Goal: Information Seeking & Learning: Understand process/instructions

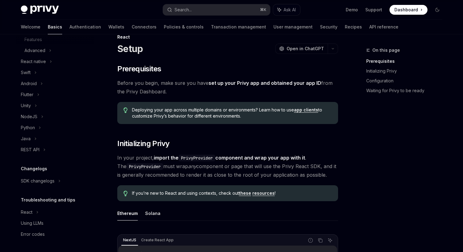
scroll to position [16, 0]
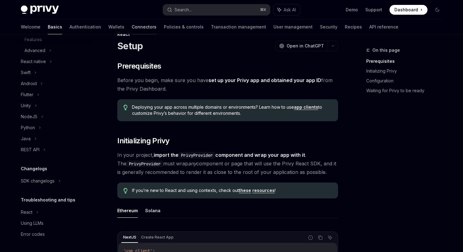
click at [132, 30] on link "Connectors" at bounding box center [144, 27] width 25 height 15
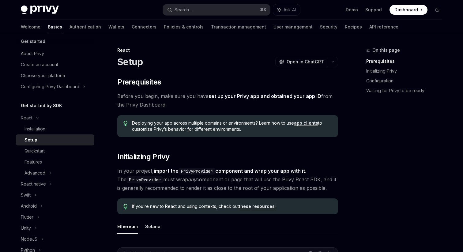
scroll to position [16, 0]
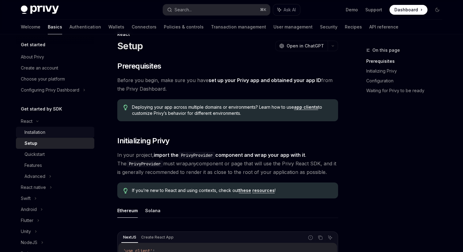
click at [44, 130] on div "Installation" at bounding box center [35, 132] width 21 height 7
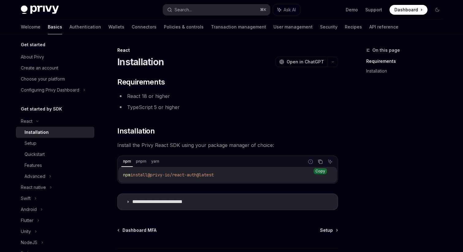
click at [320, 165] on button "Copy the contents from the code block" at bounding box center [320, 162] width 8 height 8
click at [31, 141] on div "Setup" at bounding box center [31, 143] width 12 height 7
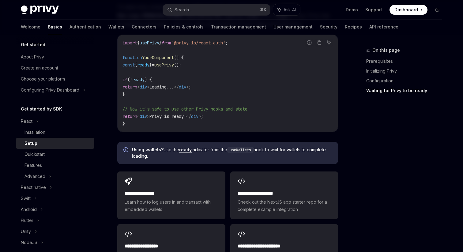
scroll to position [681, 0]
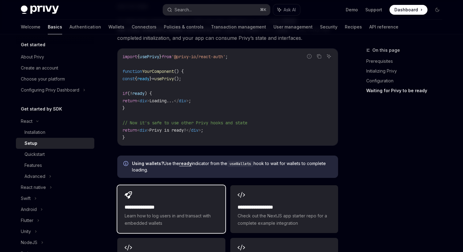
click at [187, 204] on h2 "**********" at bounding box center [171, 207] width 93 height 7
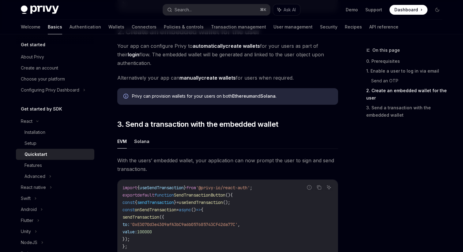
scroll to position [452, 0]
click at [139, 148] on button "Solana" at bounding box center [141, 141] width 15 height 14
type textarea "*"
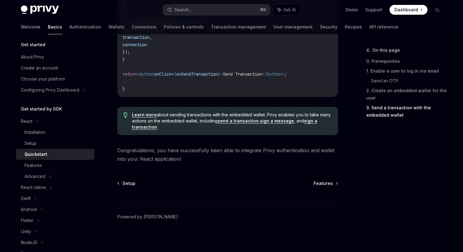
scroll to position [739, 0]
